Goal: Task Accomplishment & Management: Use online tool/utility

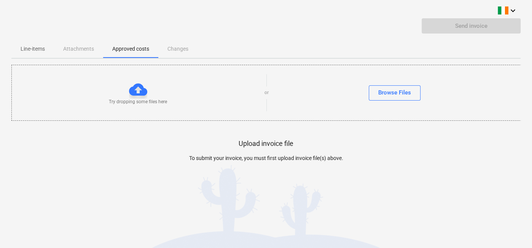
click at [263, 145] on p "Upload invoice file" at bounding box center [266, 143] width 55 height 9
click at [405, 93] on div "Browse Files" at bounding box center [395, 93] width 33 height 10
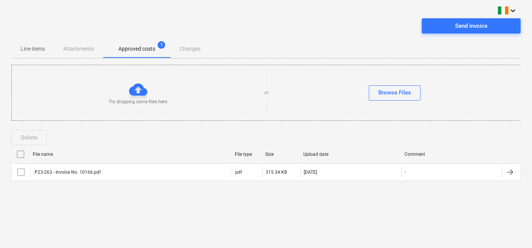
click at [465, 27] on div "Send invoice" at bounding box center [472, 26] width 32 height 10
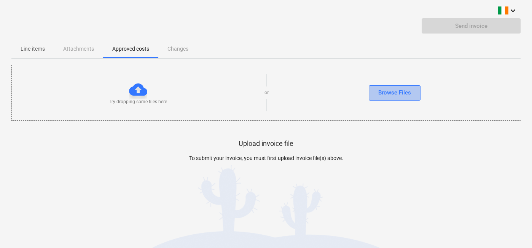
click at [387, 92] on div "Browse Files" at bounding box center [395, 93] width 33 height 10
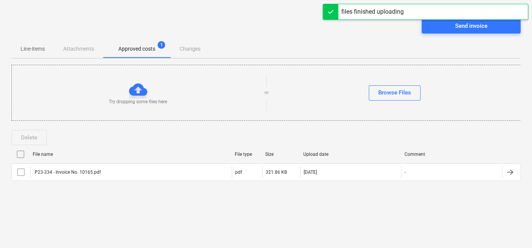
click at [443, 27] on span "Send invoice" at bounding box center [471, 26] width 81 height 10
